Goal: Task Accomplishment & Management: Complete application form

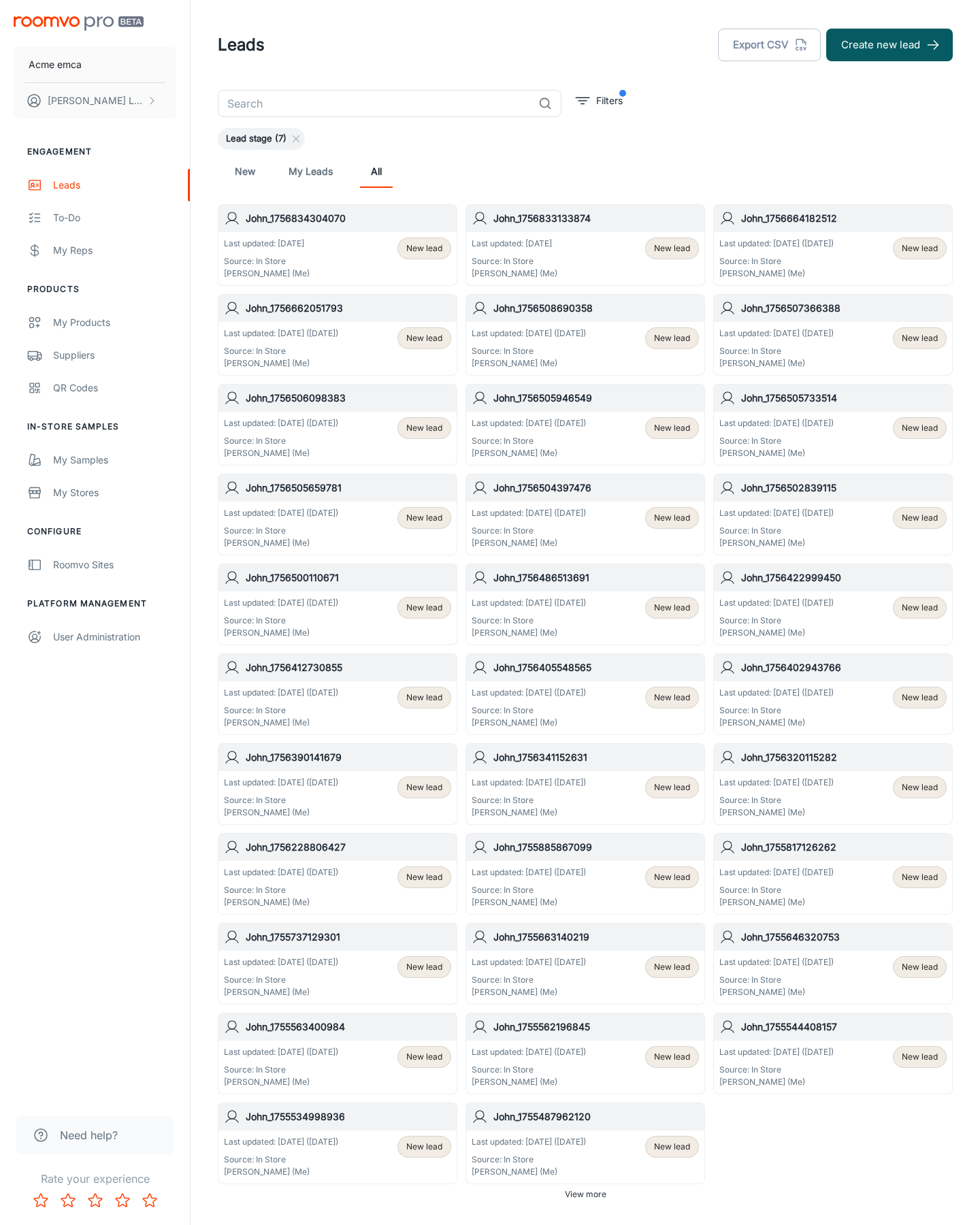
click at [890, 45] on button "Create new lead" at bounding box center [890, 44] width 126 height 33
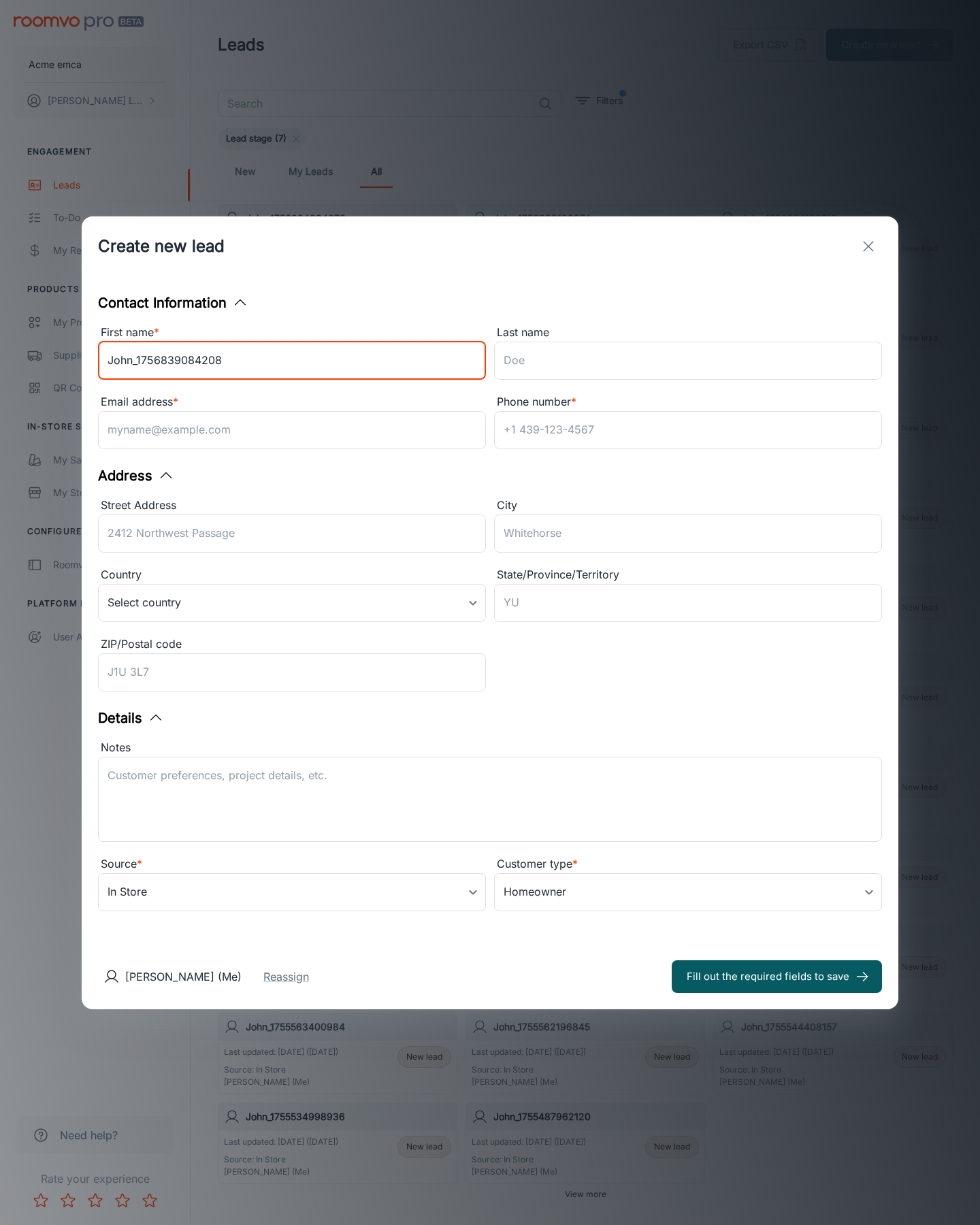
type input "John_1756839084208"
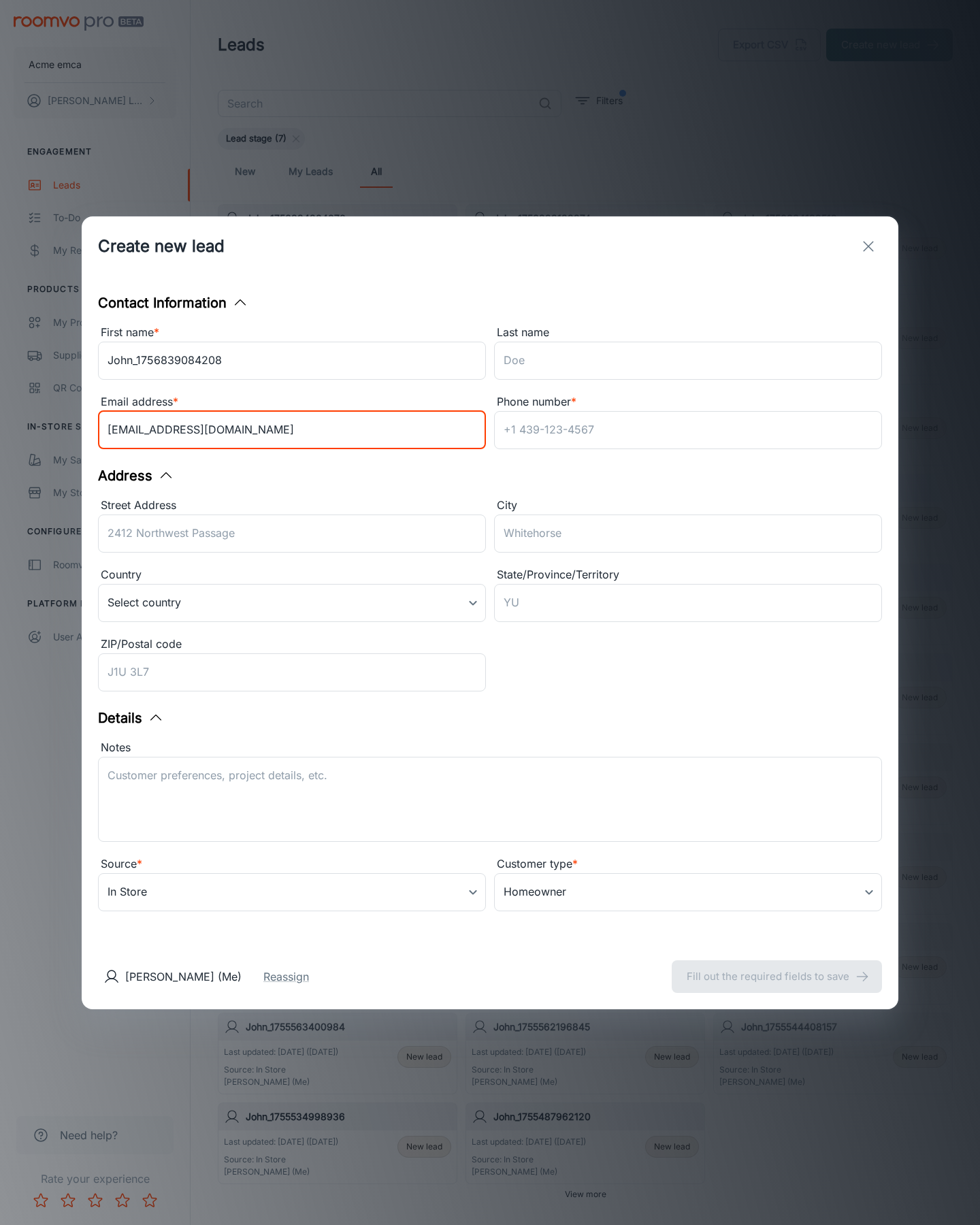
type input "[EMAIL_ADDRESS][DOMAIN_NAME]"
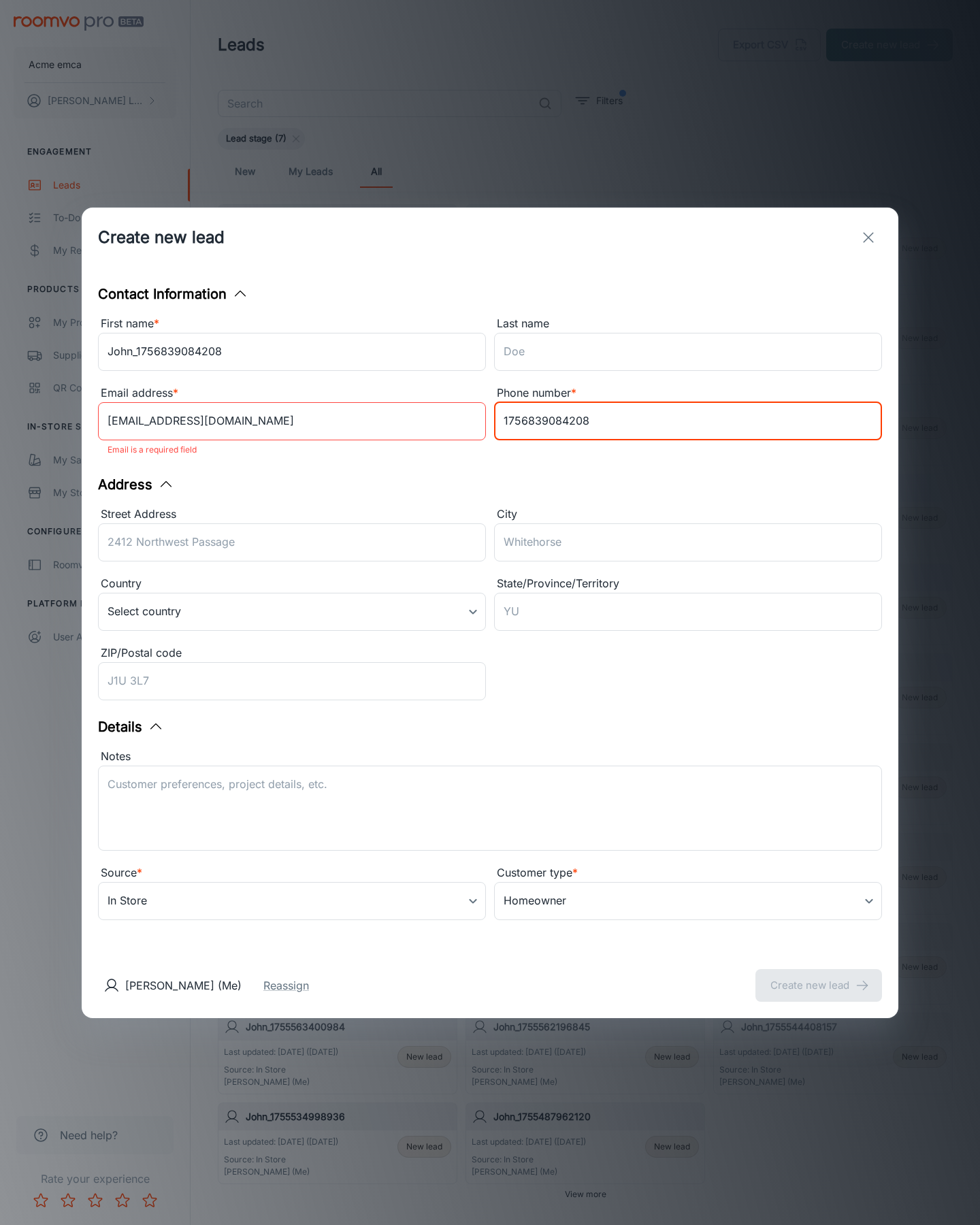
type input "1756839084208"
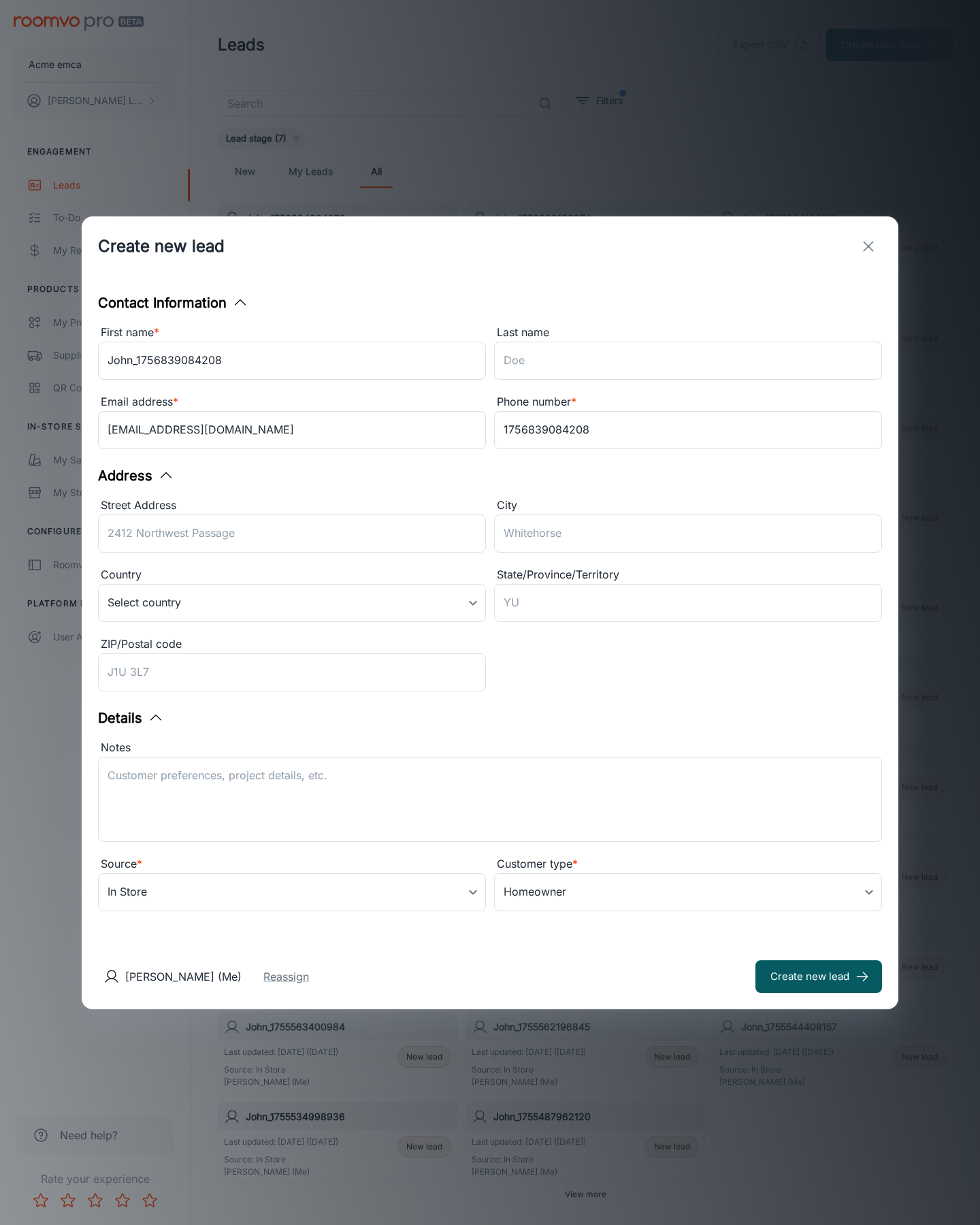
click at [819, 975] on button "Create new lead" at bounding box center [819, 976] width 126 height 33
